Goal: Task Accomplishment & Management: Manage account settings

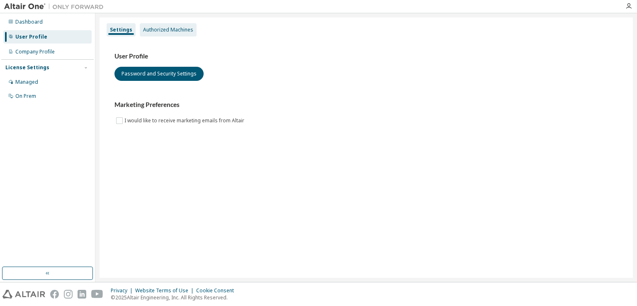
click at [152, 29] on div "Authorized Machines" at bounding box center [168, 30] width 50 height 7
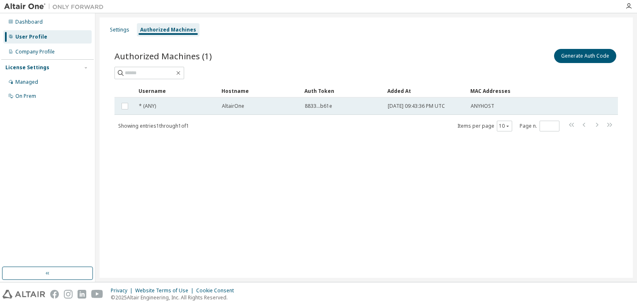
click at [437, 104] on span "[DATE] 09:43:36 PM UTC" at bounding box center [416, 106] width 57 height 7
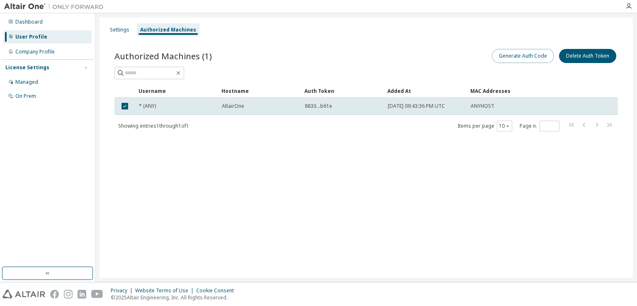
click at [527, 58] on button "Generate Auth Code" at bounding box center [523, 56] width 62 height 14
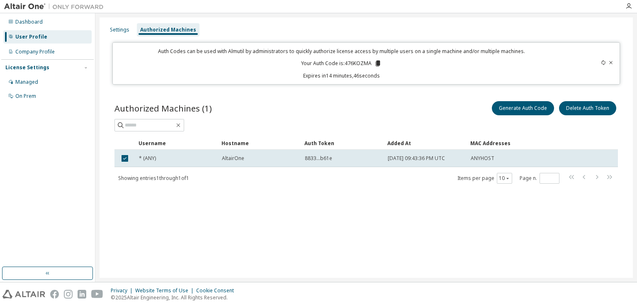
click at [611, 62] on icon at bounding box center [610, 62] width 3 height 3
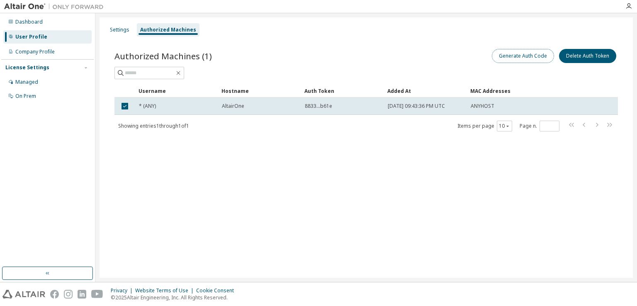
click at [532, 54] on button "Generate Auth Code" at bounding box center [523, 56] width 62 height 14
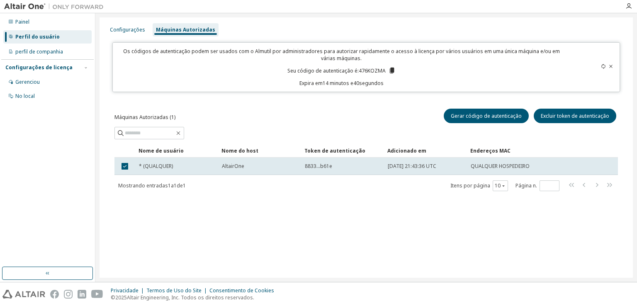
click at [613, 66] on icon at bounding box center [610, 66] width 5 height 5
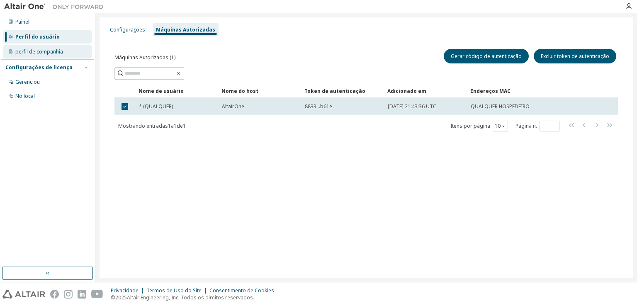
click at [41, 49] on font "perfil de companhia" at bounding box center [39, 51] width 48 height 7
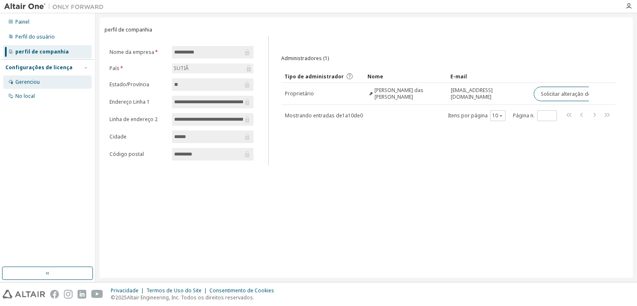
click at [14, 76] on div "Gerenciou" at bounding box center [47, 81] width 88 height 13
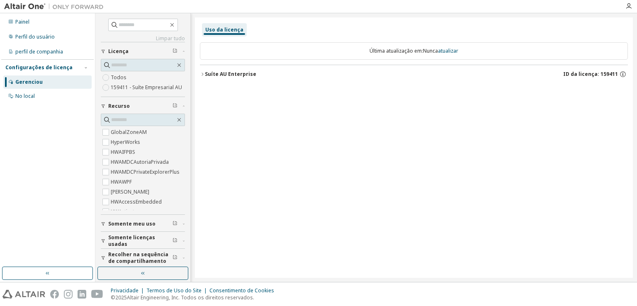
click at [30, 83] on font "Gerenciou" at bounding box center [28, 81] width 27 height 7
click at [29, 83] on font "Gerenciou" at bounding box center [28, 81] width 27 height 7
